Goal: Transaction & Acquisition: Purchase product/service

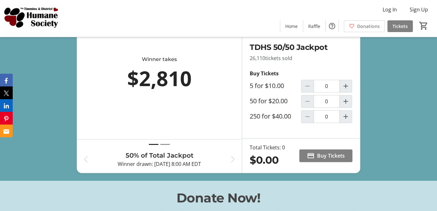
scroll to position [247, 0]
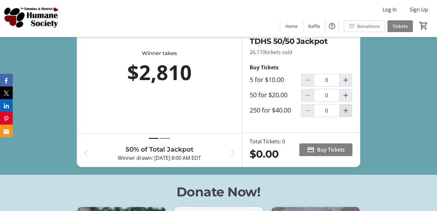
click at [346, 114] on mat-icon "Increment by one" at bounding box center [346, 111] width 8 height 8
type input "1"
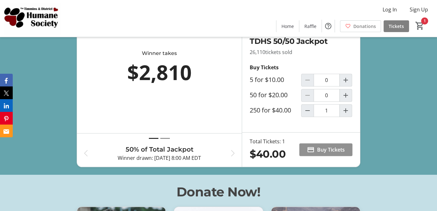
click at [327, 154] on span "Buy Tickets" at bounding box center [331, 150] width 28 height 8
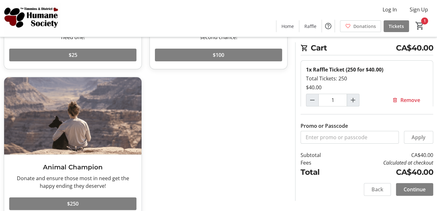
scroll to position [158, 0]
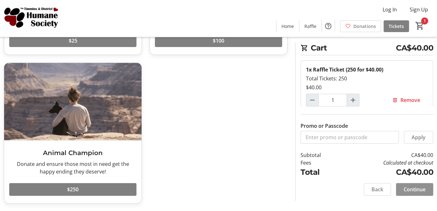
click at [409, 189] on span "Continue" at bounding box center [414, 190] width 22 height 8
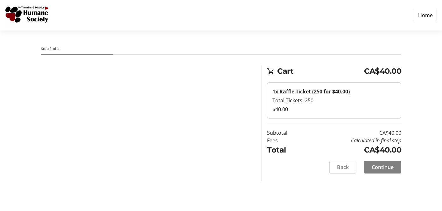
select select "CA"
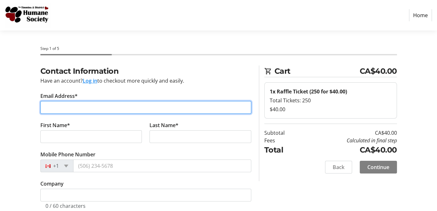
click at [86, 107] on input "Email Address*" at bounding box center [145, 107] width 211 height 13
type input "[EMAIL_ADDRESS][DOMAIN_NAME]"
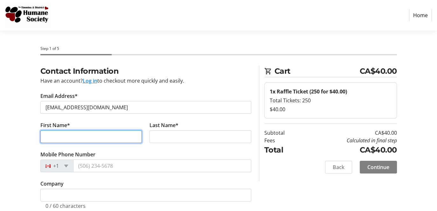
type input "[PERSON_NAME]"
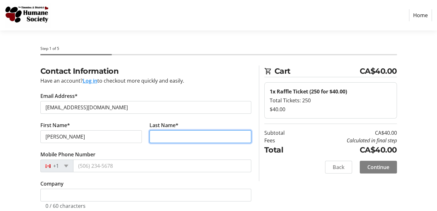
type input "[PERSON_NAME]"
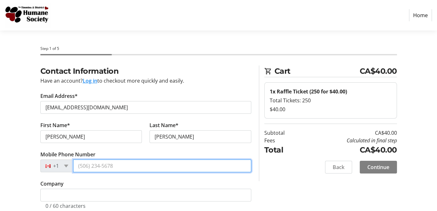
type input "[PHONE_NUMBER]"
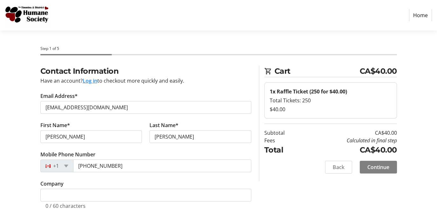
type input "[STREET_ADDRESS][PERSON_NAME]"
type input "[PERSON_NAME]"
select select "ON"
type input "p0k1n0"
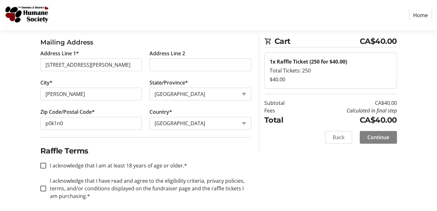
scroll to position [190, 0]
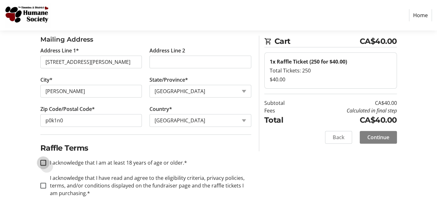
click at [44, 162] on input "I acknowledge that I am at least 18 years of age or older.*" at bounding box center [43, 163] width 6 height 6
checkbox input "true"
click at [43, 183] on input "I acknowledge that I have read and agree to the eligibility criteria, privacy p…" at bounding box center [43, 186] width 6 height 6
checkbox input "true"
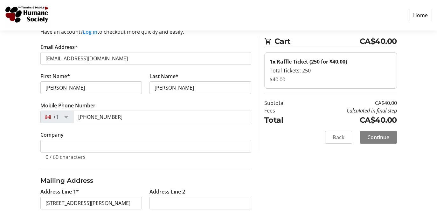
scroll to position [46, 0]
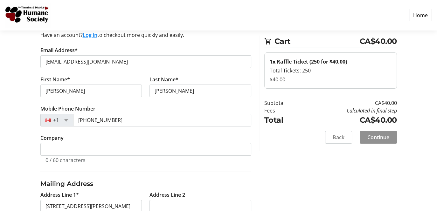
click at [376, 135] on span "Continue" at bounding box center [378, 138] width 22 height 8
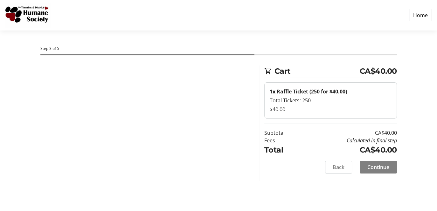
scroll to position [0, 0]
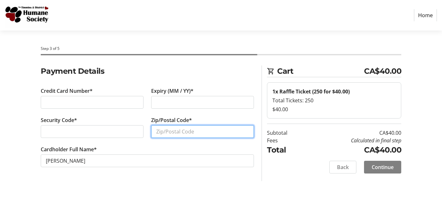
click at [201, 129] on input "Zip/Postal Code*" at bounding box center [202, 131] width 103 height 13
type input "p0k1n0"
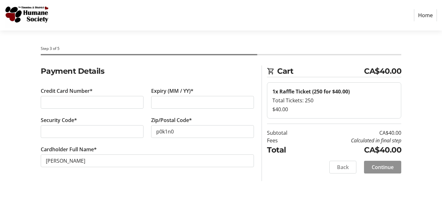
click at [381, 166] on span "Continue" at bounding box center [382, 167] width 22 height 8
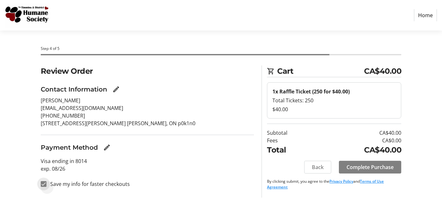
click at [43, 183] on input "Save my info for faster checkouts" at bounding box center [44, 184] width 6 height 6
checkbox input "false"
click at [371, 167] on span "Complete Purchase" at bounding box center [369, 167] width 47 height 8
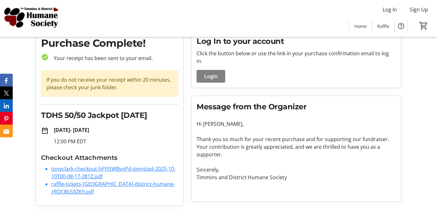
scroll to position [35, 0]
